Goal: Navigation & Orientation: Find specific page/section

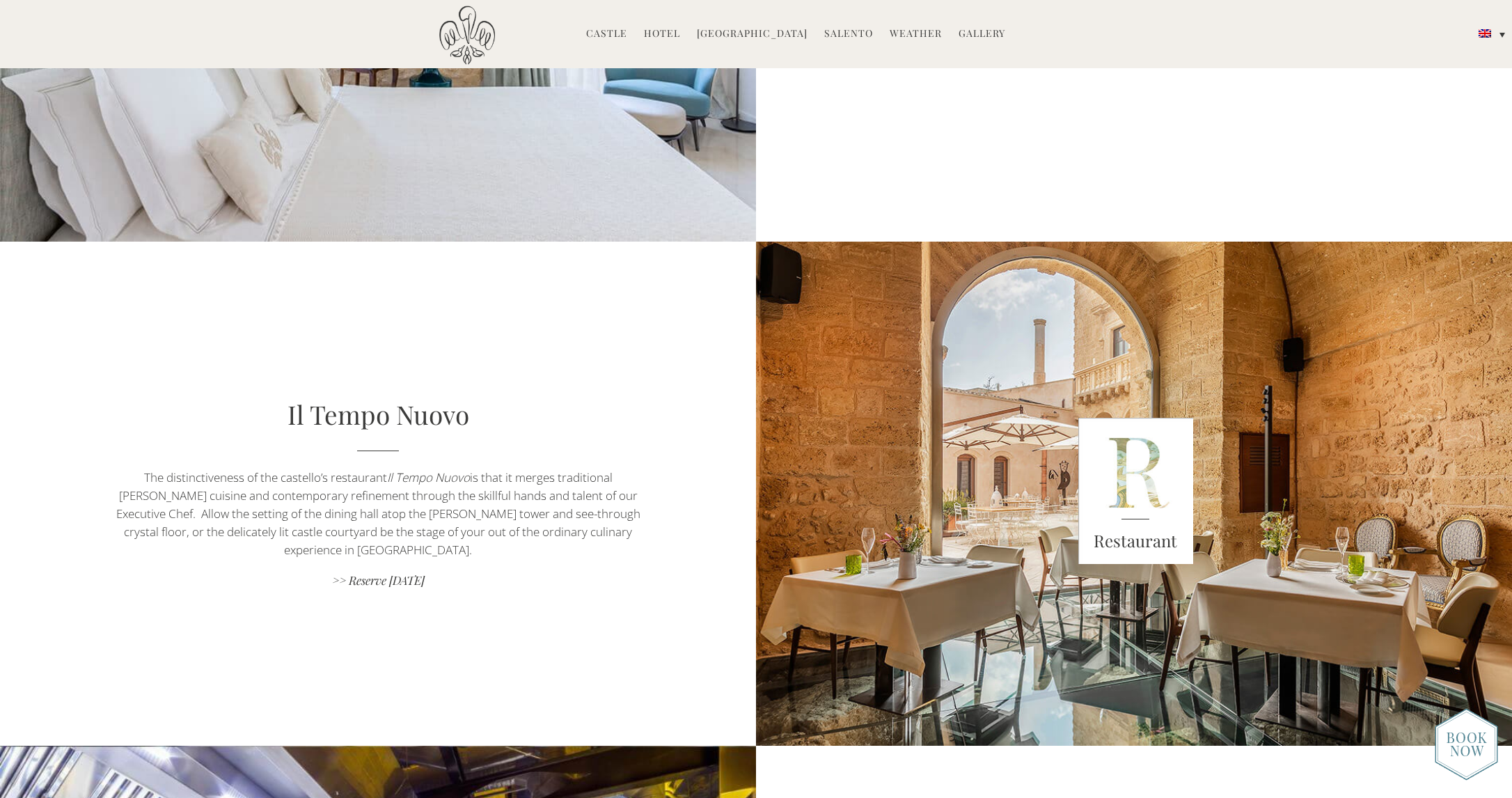
scroll to position [997, 0]
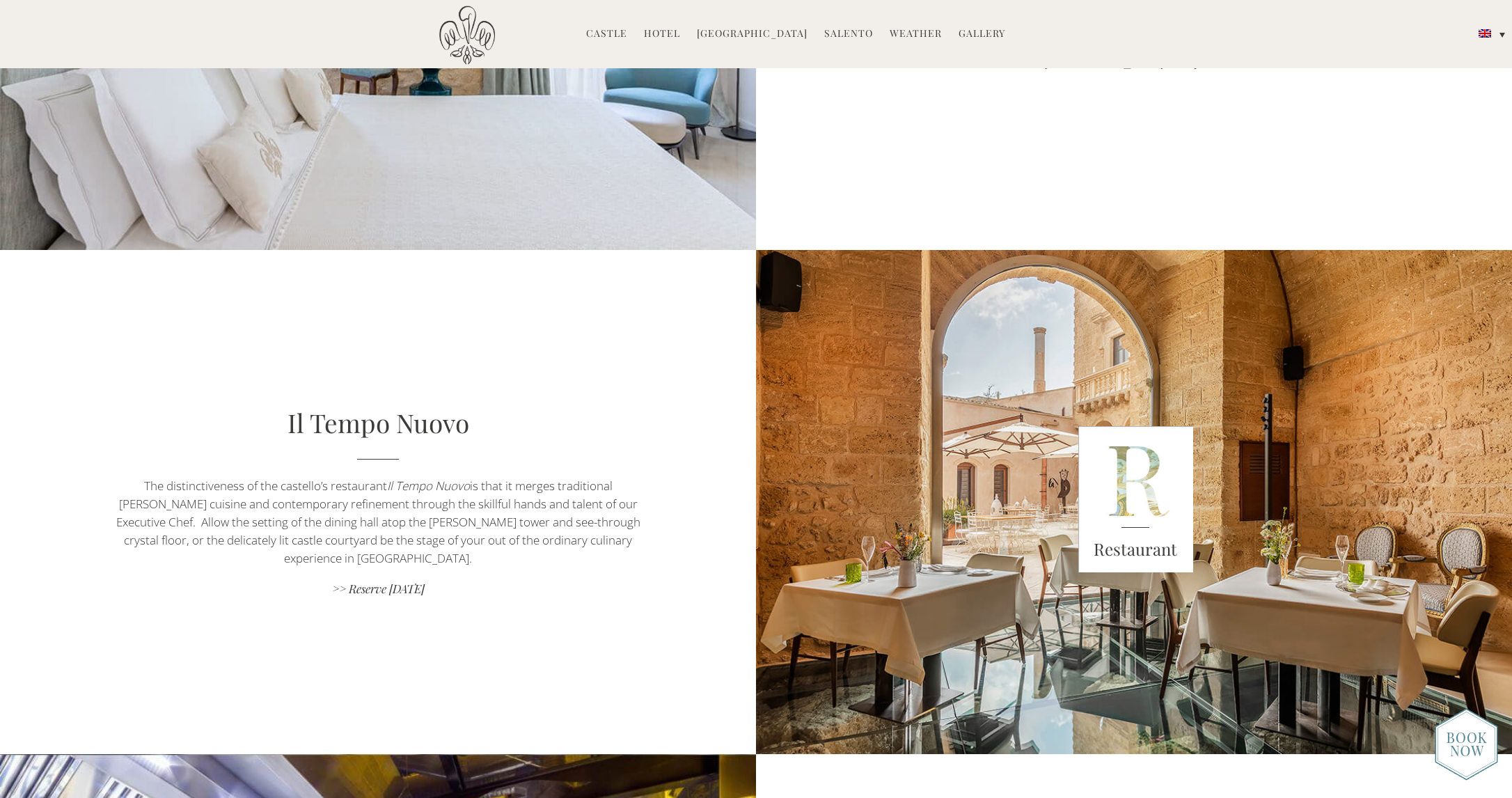
click at [668, 32] on link "Hotel" at bounding box center [662, 35] width 36 height 16
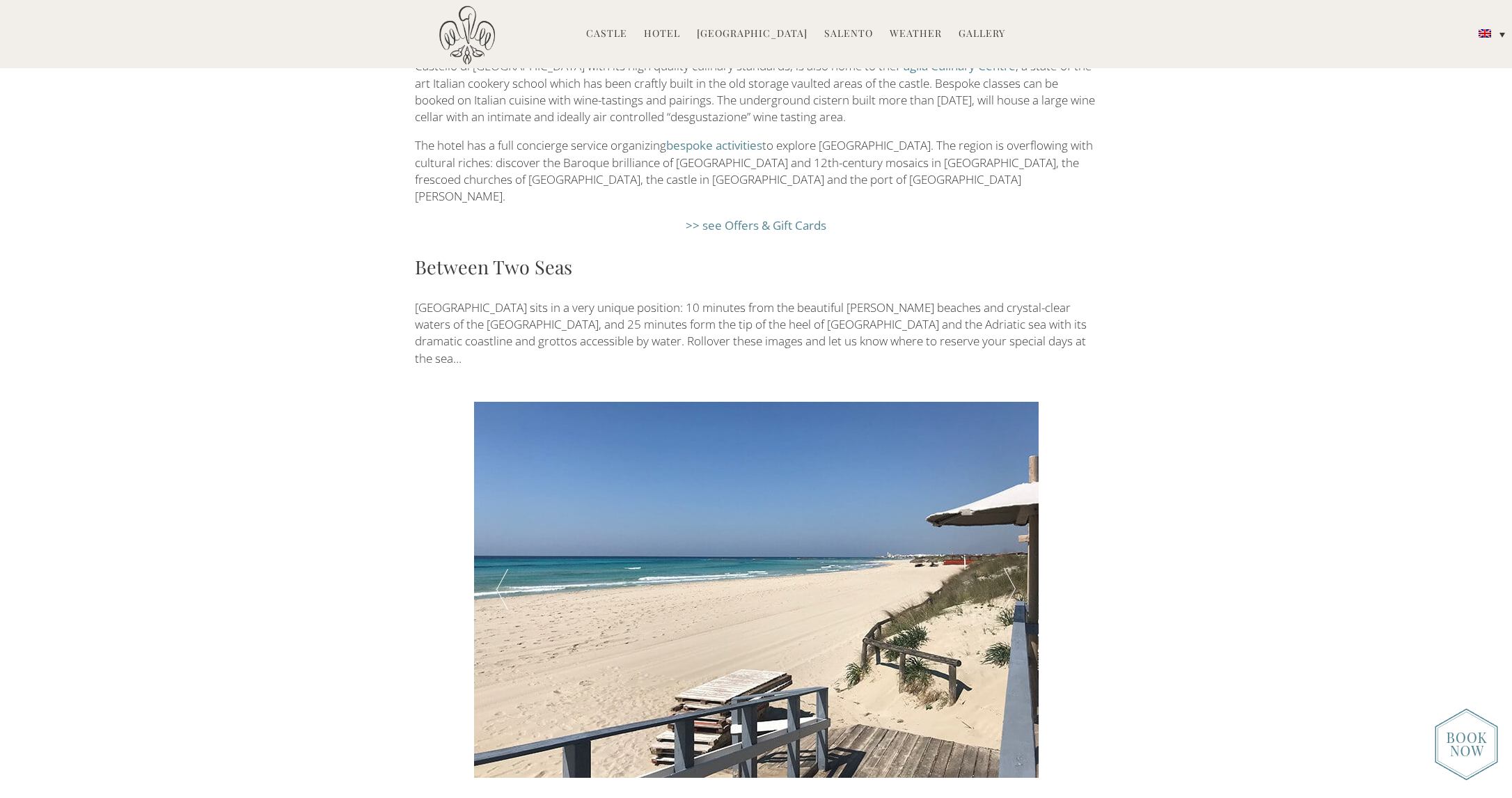
scroll to position [2516, 0]
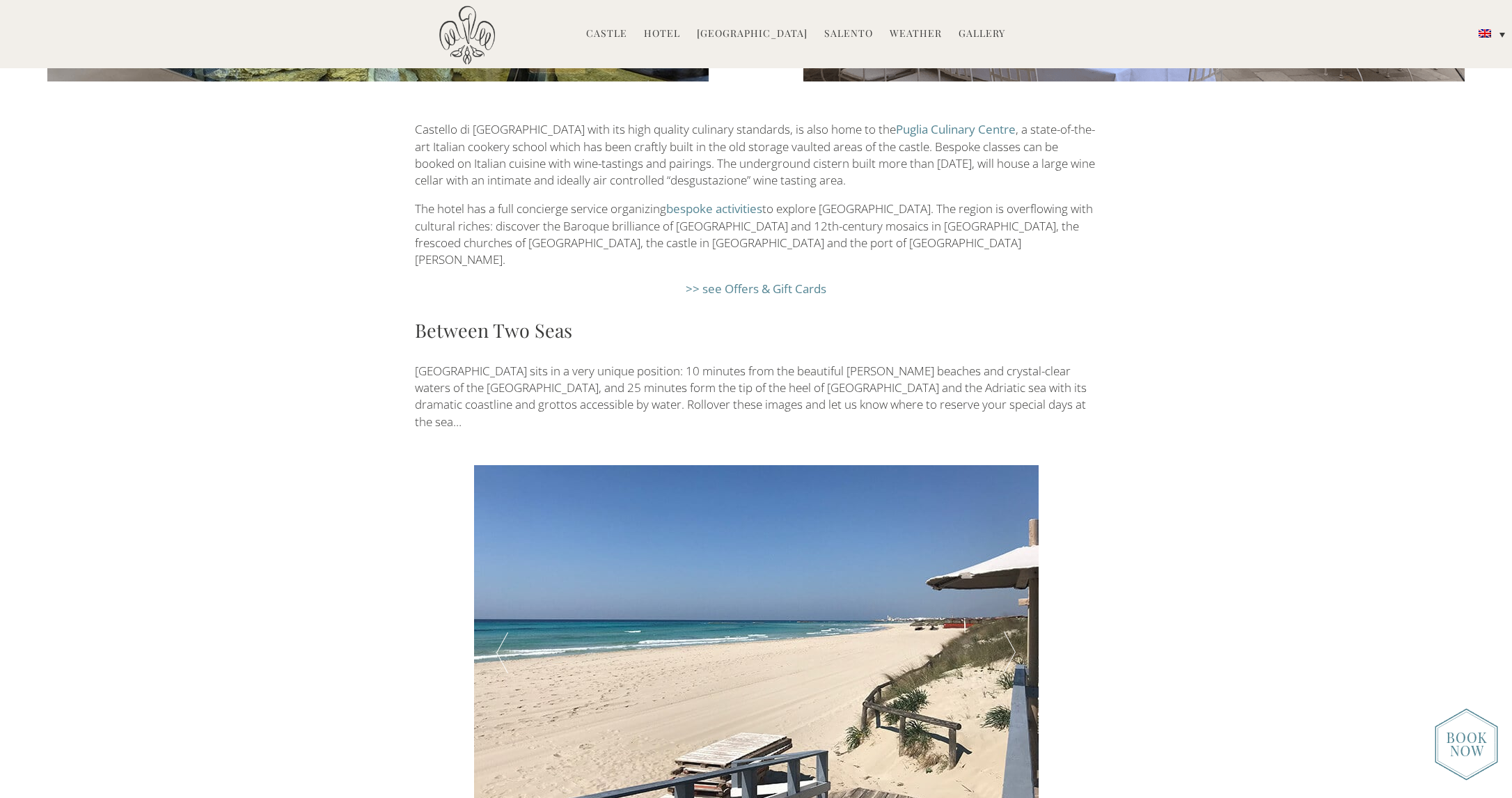
click at [770, 280] on link ">> see Offers & Gift Cards" at bounding box center [756, 288] width 141 height 16
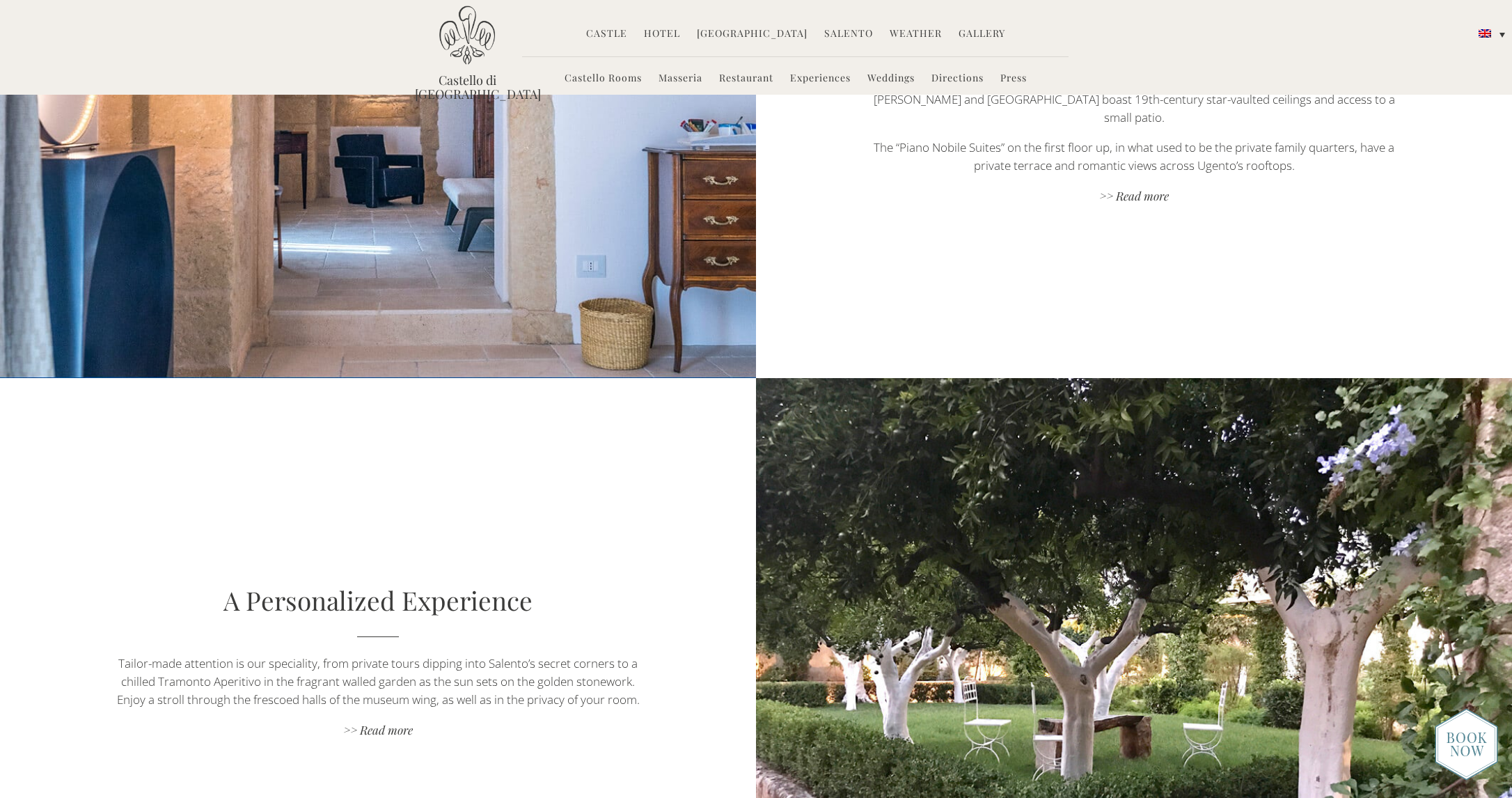
scroll to position [0, 0]
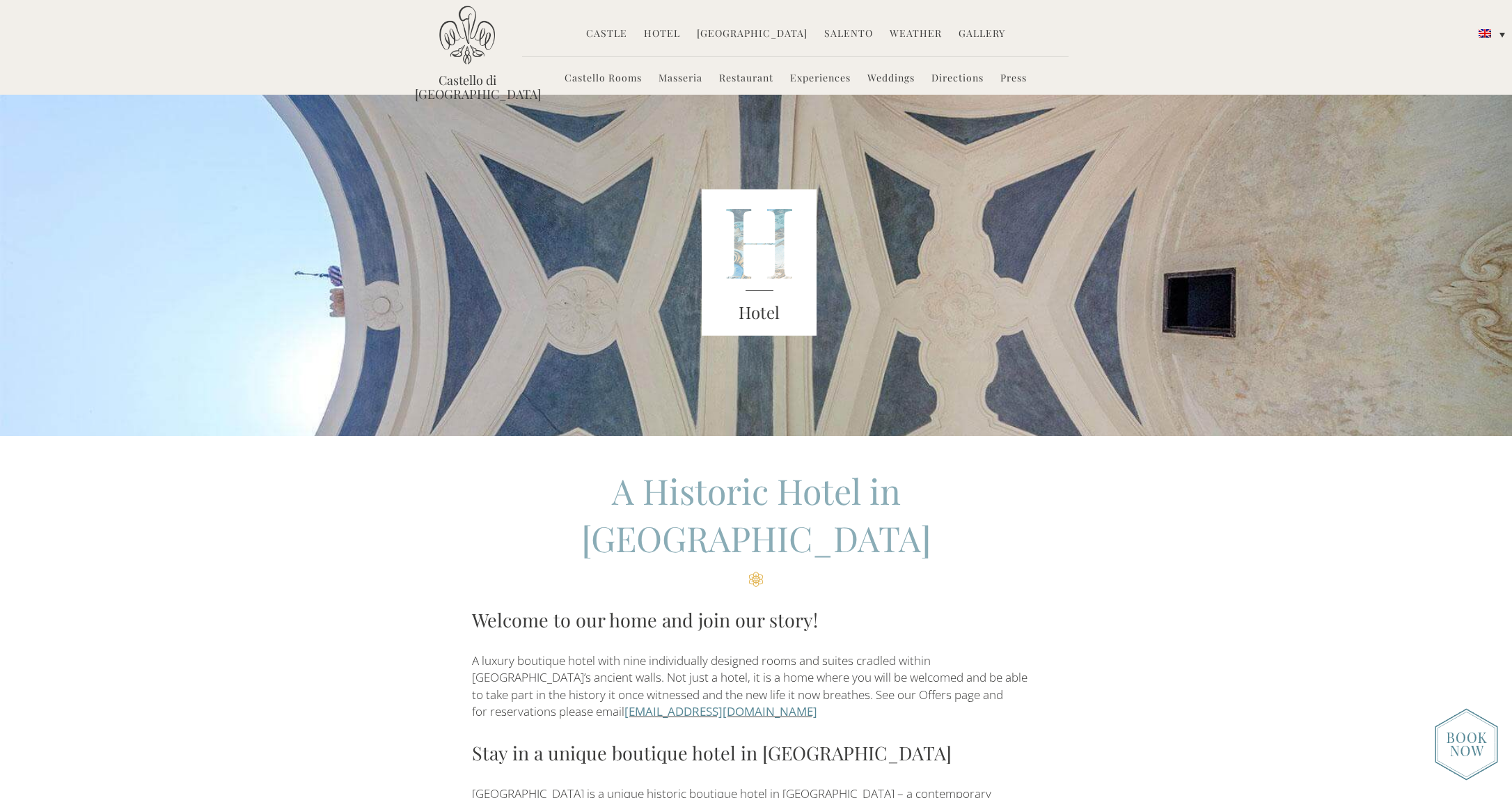
click at [611, 78] on link "Castello Rooms" at bounding box center [603, 79] width 78 height 16
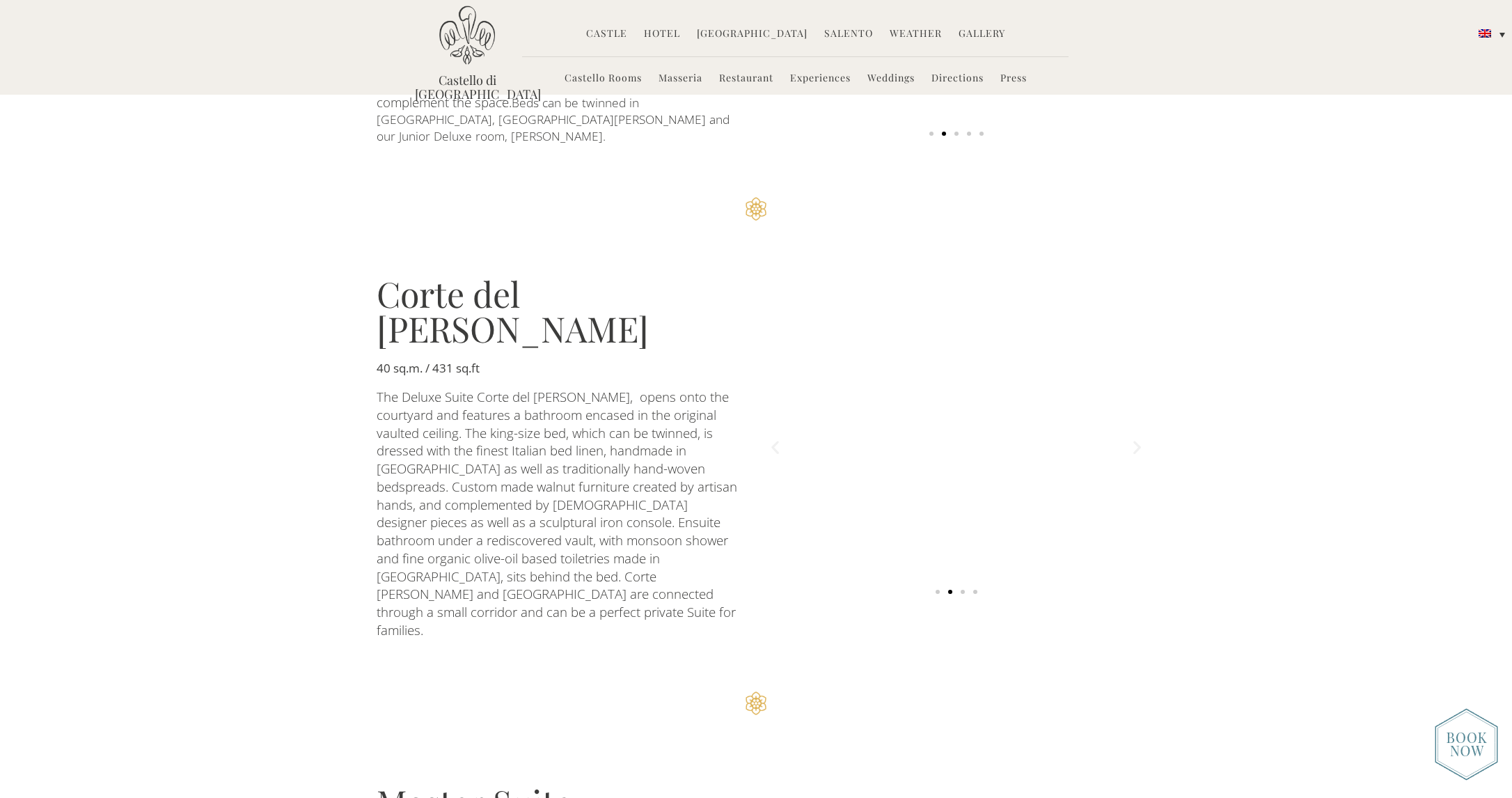
scroll to position [1671, 0]
